Goal: Find specific page/section: Find specific page/section

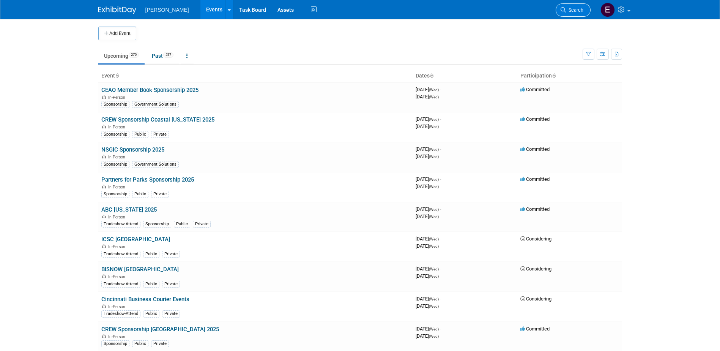
click at [578, 9] on span "Search" at bounding box center [574, 10] width 17 height 6
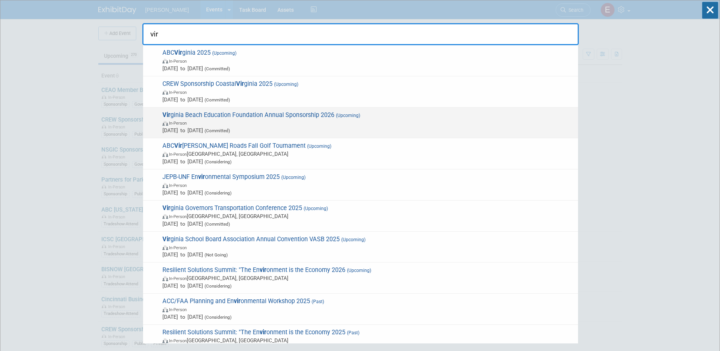
type input "vir"
click at [331, 128] on span "[DATE] to [DATE] (Committed)" at bounding box center [368, 130] width 412 height 8
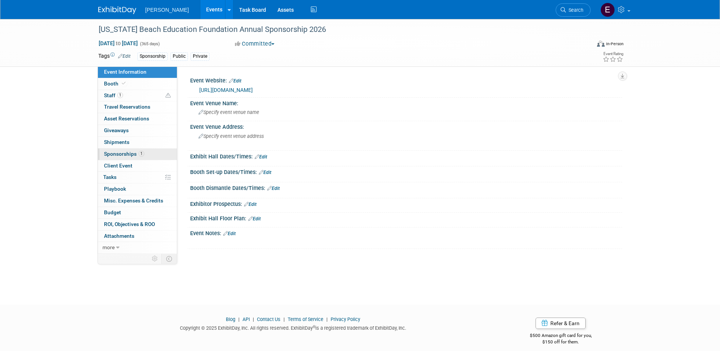
click at [132, 154] on span "Sponsorships 1" at bounding box center [124, 154] width 40 height 6
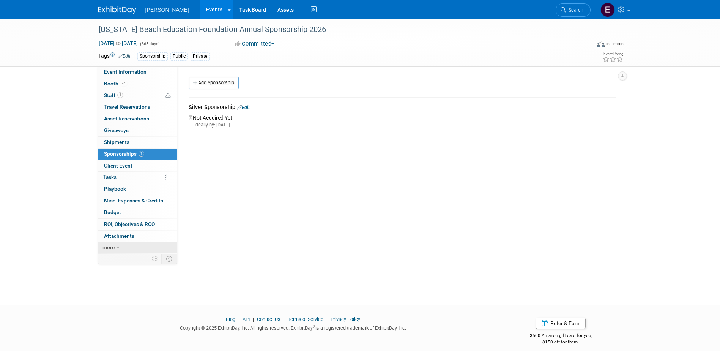
click at [118, 245] on icon at bounding box center [117, 247] width 3 height 5
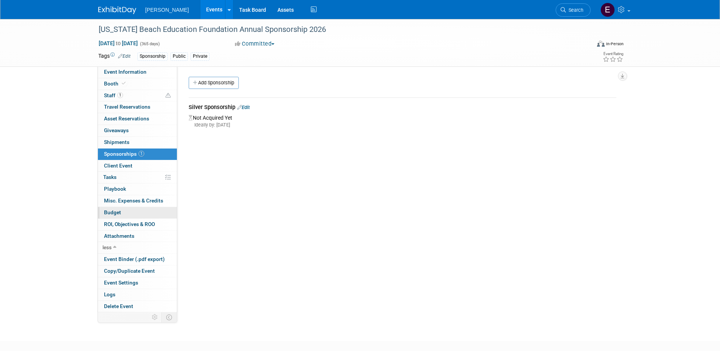
click at [115, 211] on span "Budget" at bounding box center [112, 212] width 17 height 6
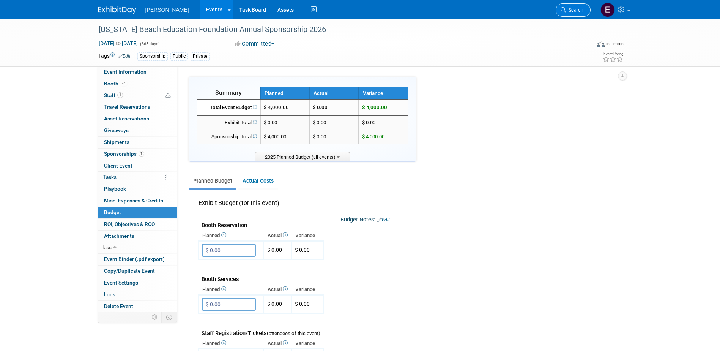
click at [575, 8] on span "Search" at bounding box center [574, 10] width 17 height 6
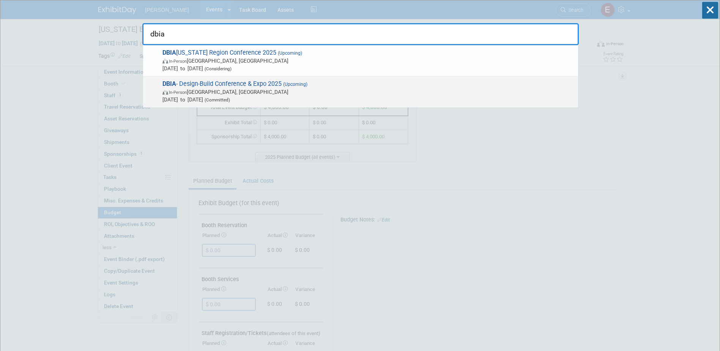
type input "dbia"
click at [265, 88] on span "DBIA - Design-Build Conference & Expo 2025 (Upcoming) In-Person [GEOGRAPHIC_DAT…" at bounding box center [367, 91] width 414 height 23
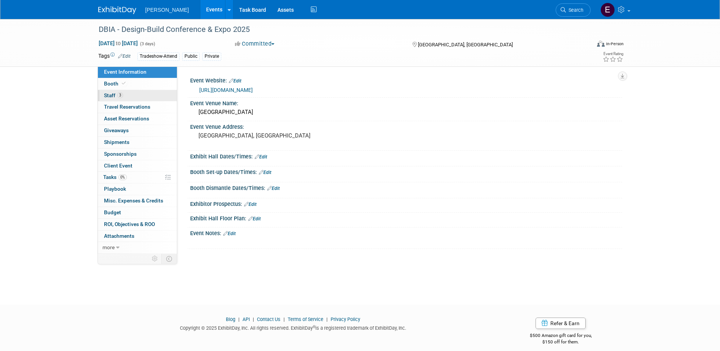
click at [123, 93] on span "Staff 3" at bounding box center [113, 95] width 19 height 6
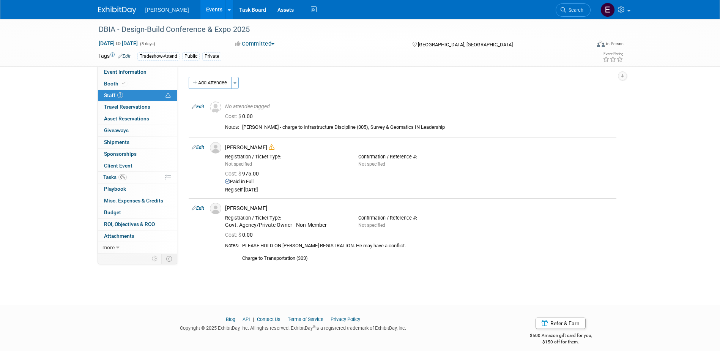
click at [37, 213] on div "DBIA - Design-Build Conference & Expo 2025 Nov 5, 2025 to Nov 7, 2025 (3 days) …" at bounding box center [360, 155] width 720 height 272
click at [112, 179] on span "Tasks 0%" at bounding box center [115, 177] width 24 height 6
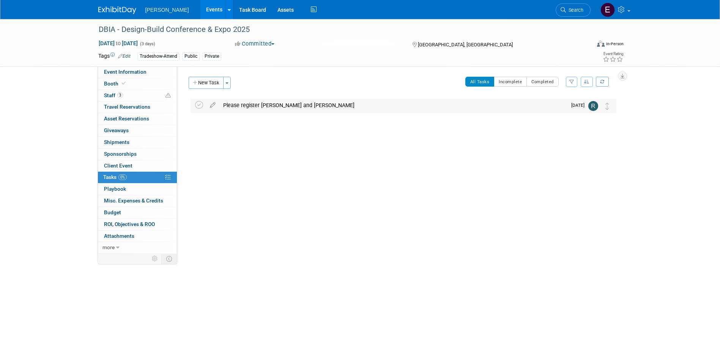
click at [307, 108] on div "Please register Howard and Bill" at bounding box center [392, 105] width 347 height 13
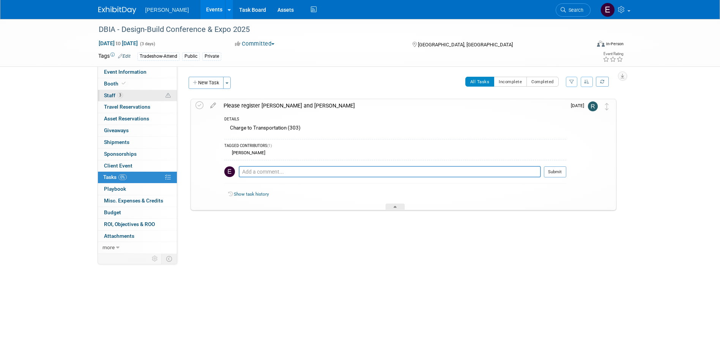
click at [152, 96] on link "3 Staff 3" at bounding box center [137, 95] width 79 height 11
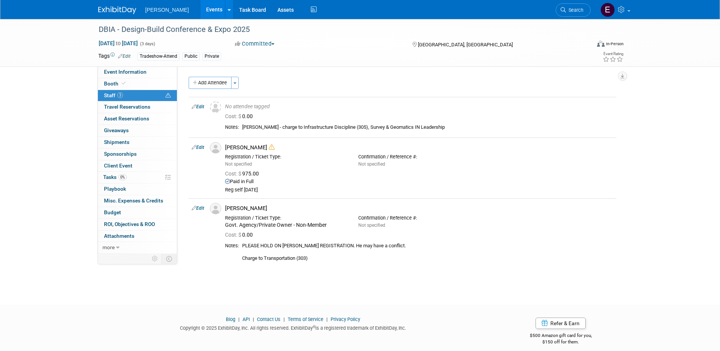
click at [659, 198] on div "DBIA - Design-Build Conference & Expo 2025 Nov 5, 2025 to Nov 7, 2025 (3 days) …" at bounding box center [360, 155] width 720 height 272
